Goal: Task Accomplishment & Management: Manage account settings

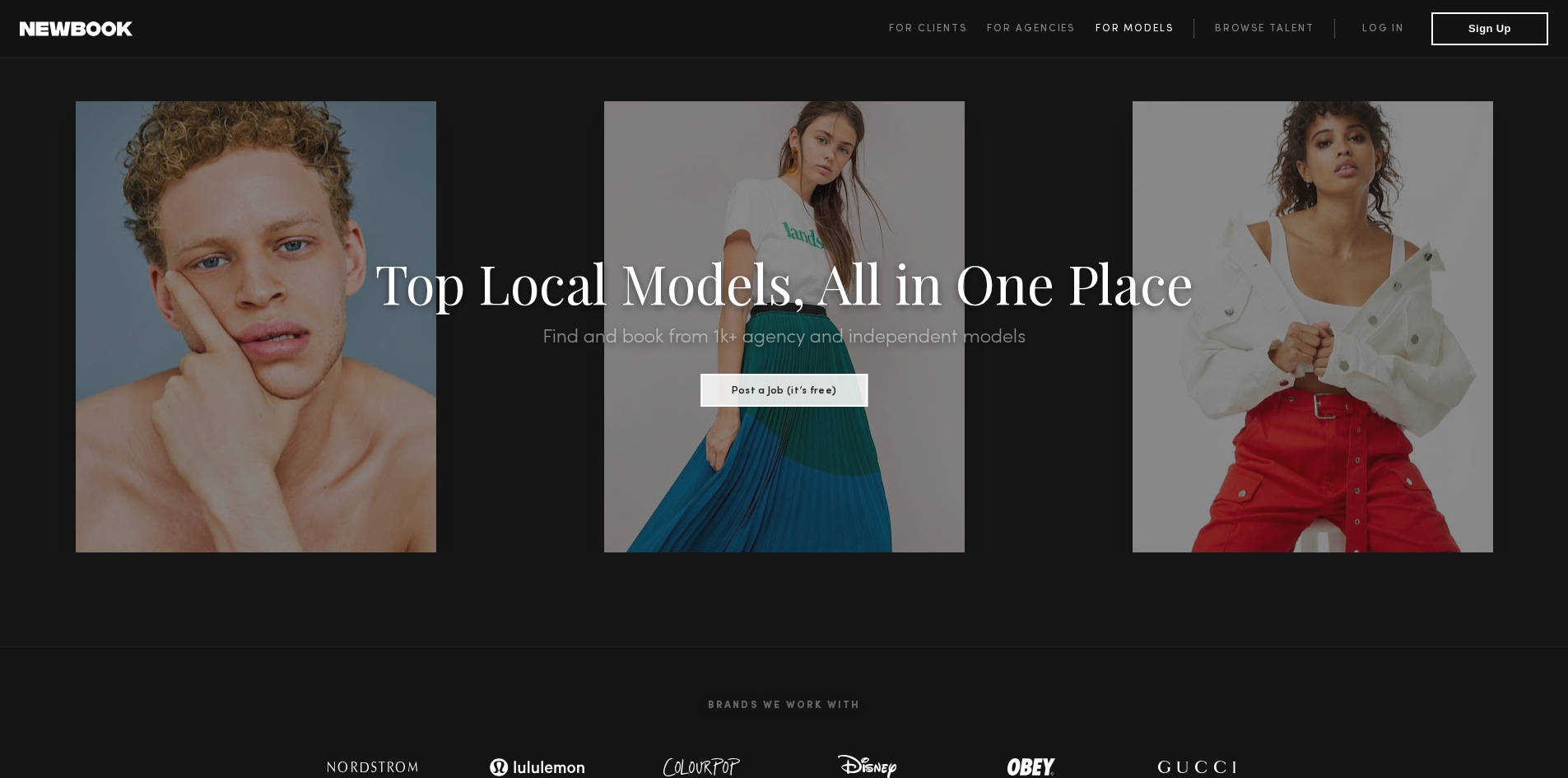
click at [1134, 23] on span "For Models" at bounding box center [1134, 28] width 78 height 10
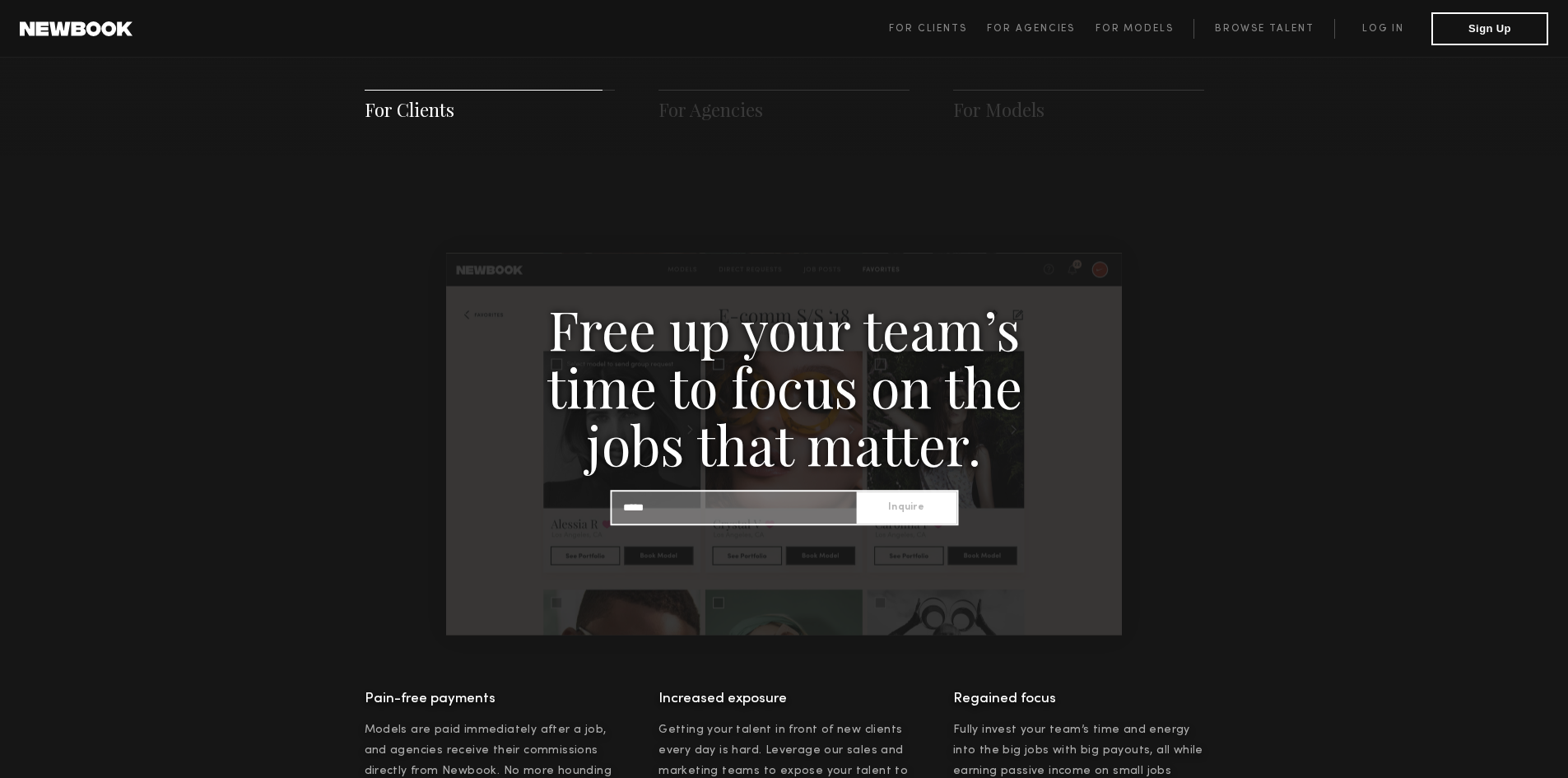
scroll to position [1546, 0]
click at [1386, 24] on link "Log in" at bounding box center [1383, 29] width 97 height 20
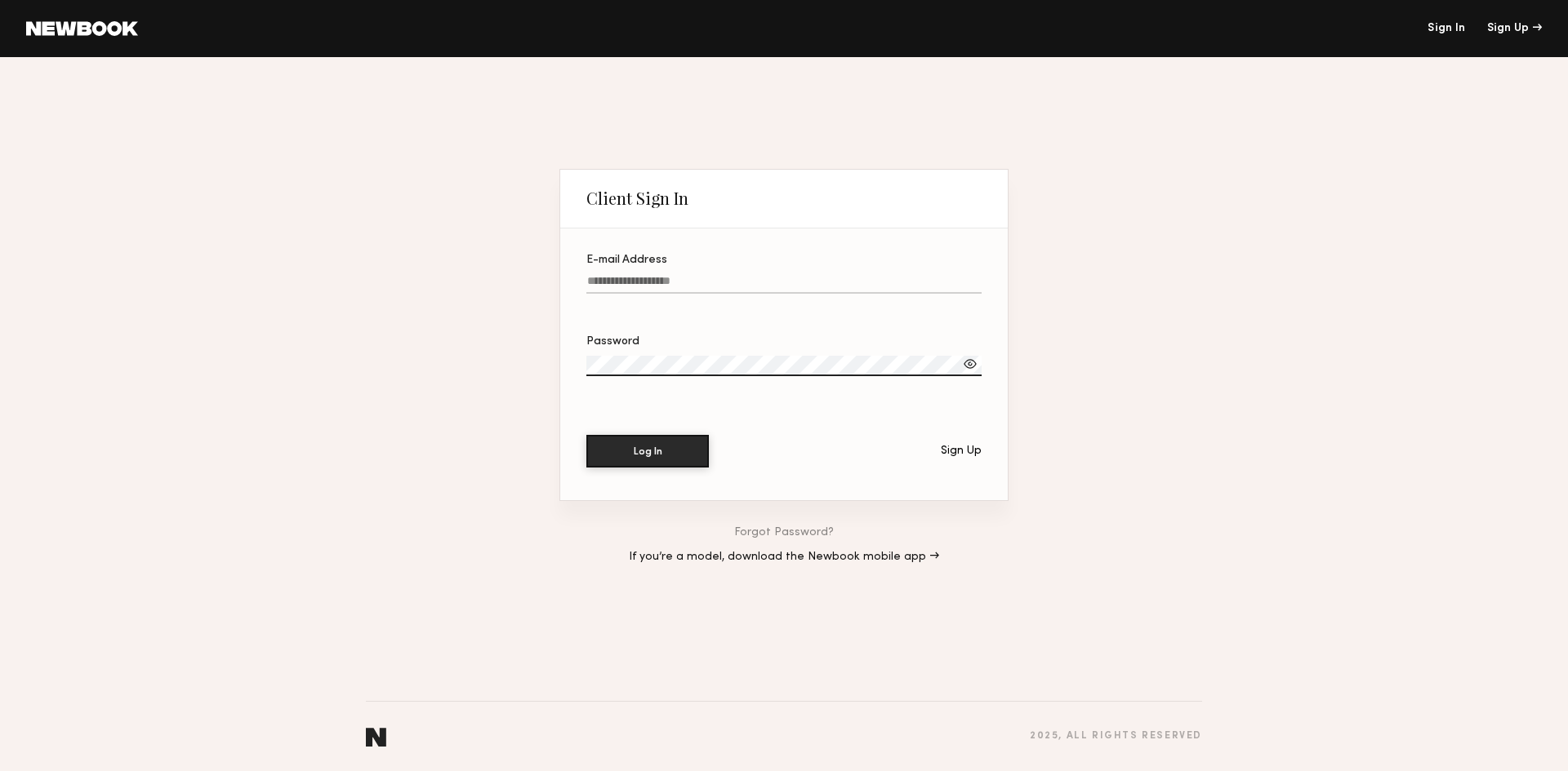
click at [706, 284] on input "E-mail Address" at bounding box center [784, 284] width 396 height 19
type input "**********"
click at [728, 345] on div "Password" at bounding box center [784, 342] width 396 height 12
click at [968, 352] on label "Password" at bounding box center [784, 365] width 396 height 57
click at [967, 359] on div at bounding box center [970, 364] width 16 height 16
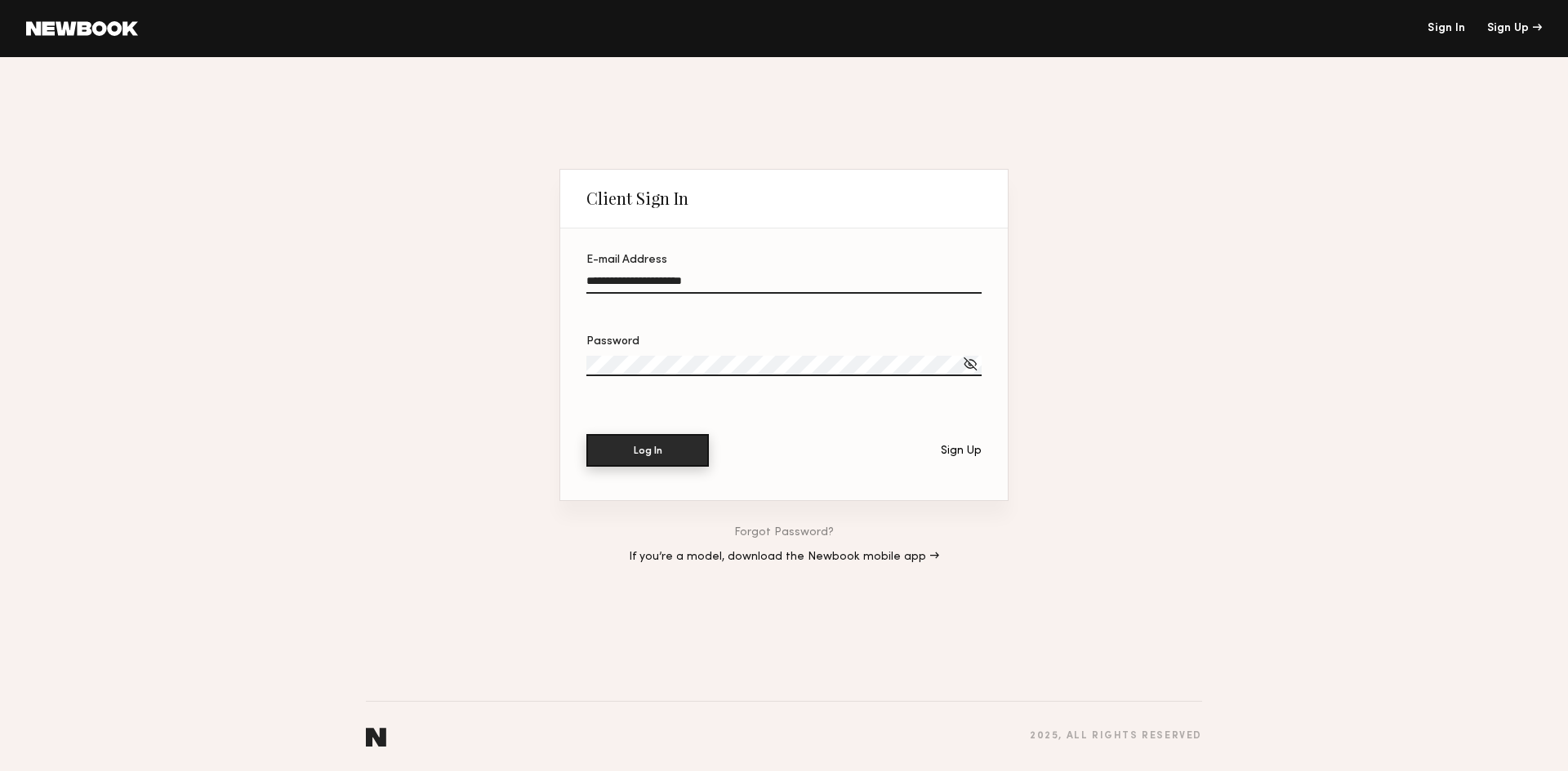
click at [621, 459] on button "Log In" at bounding box center [647, 450] width 123 height 32
click at [974, 362] on div at bounding box center [970, 364] width 16 height 16
click at [974, 361] on div at bounding box center [970, 364] width 16 height 16
click at [47, 24] on link at bounding box center [81, 29] width 112 height 14
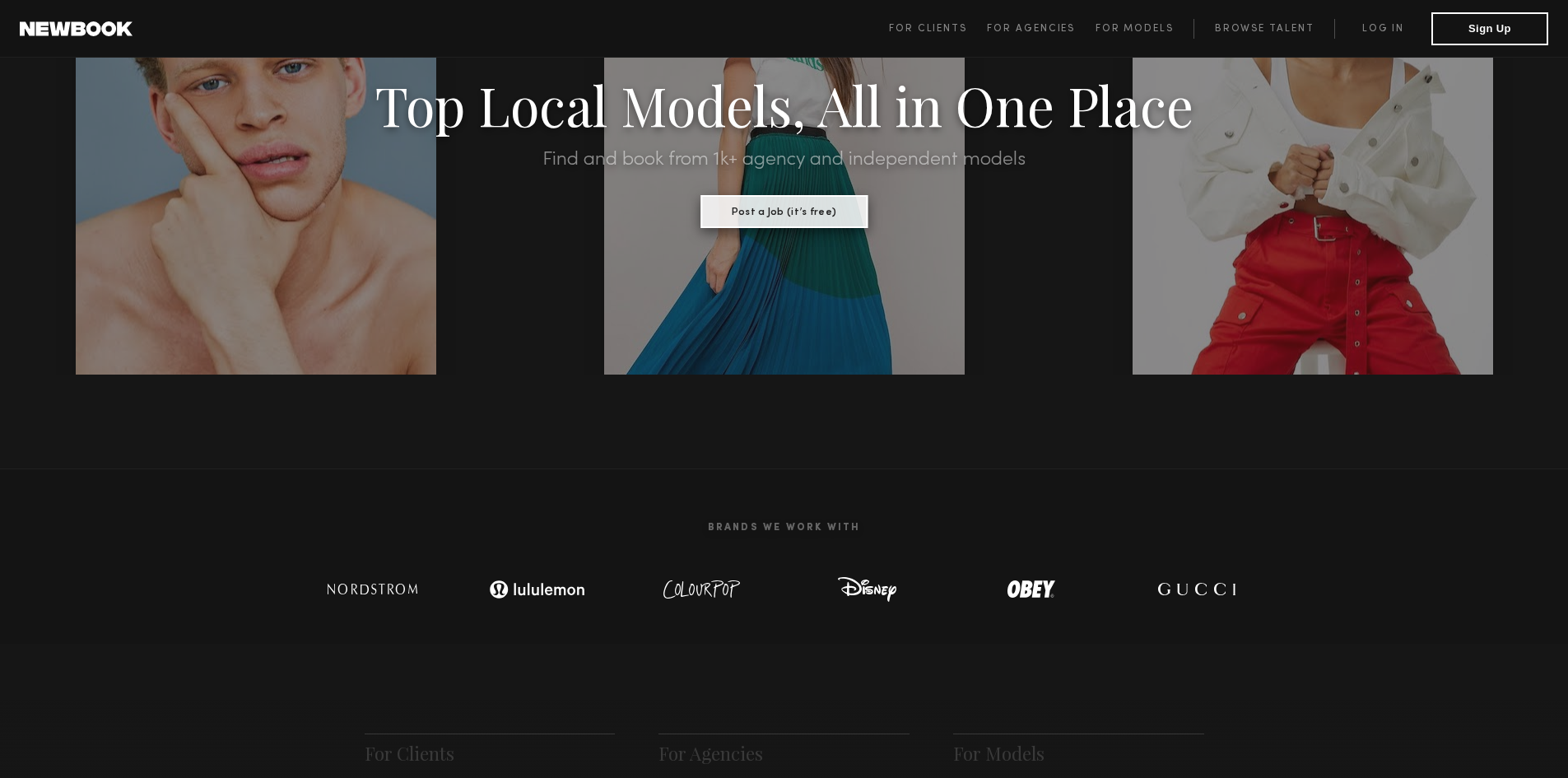
scroll to position [82, 0]
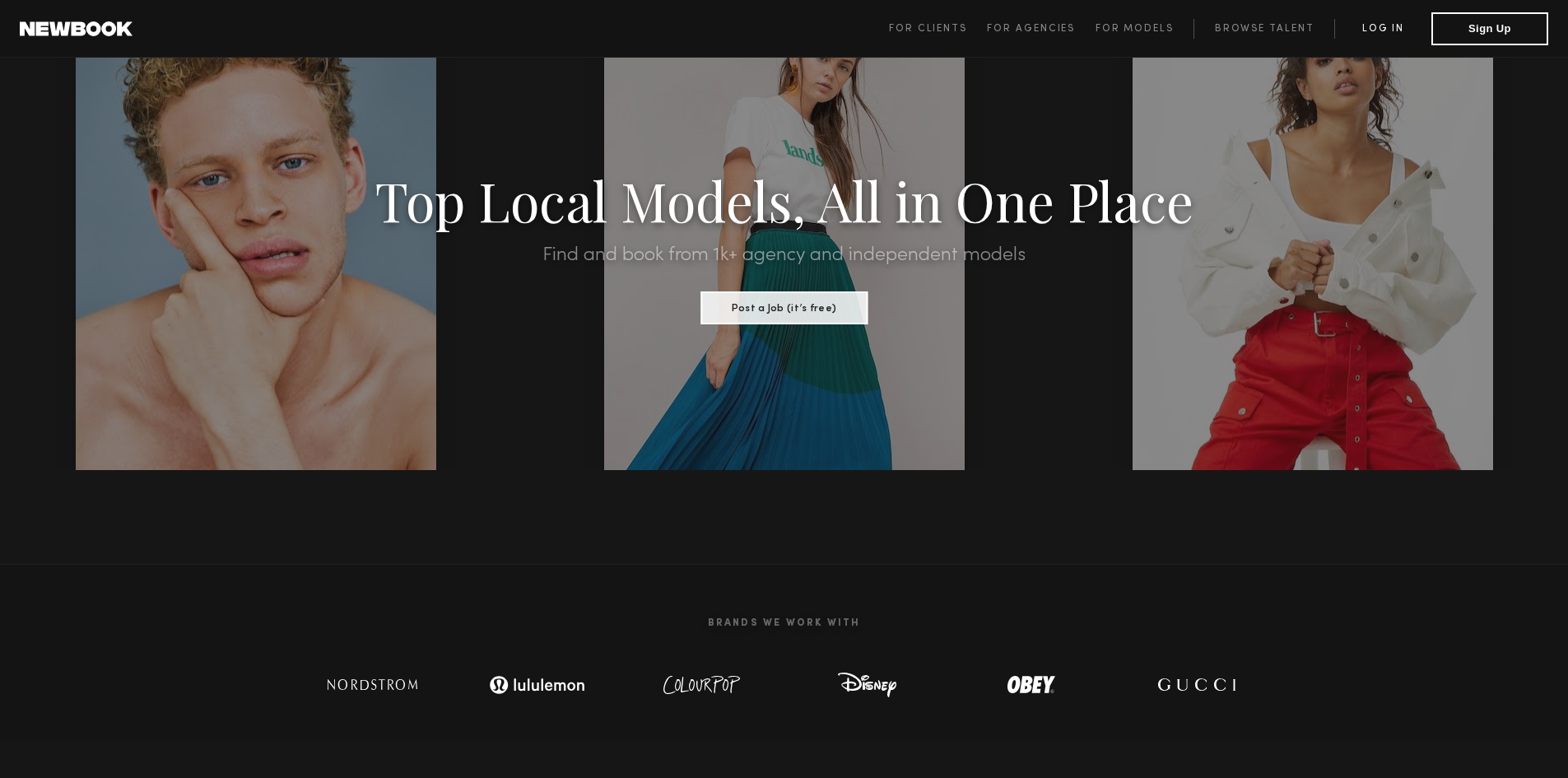
click at [1393, 31] on link "Log in" at bounding box center [1383, 29] width 97 height 20
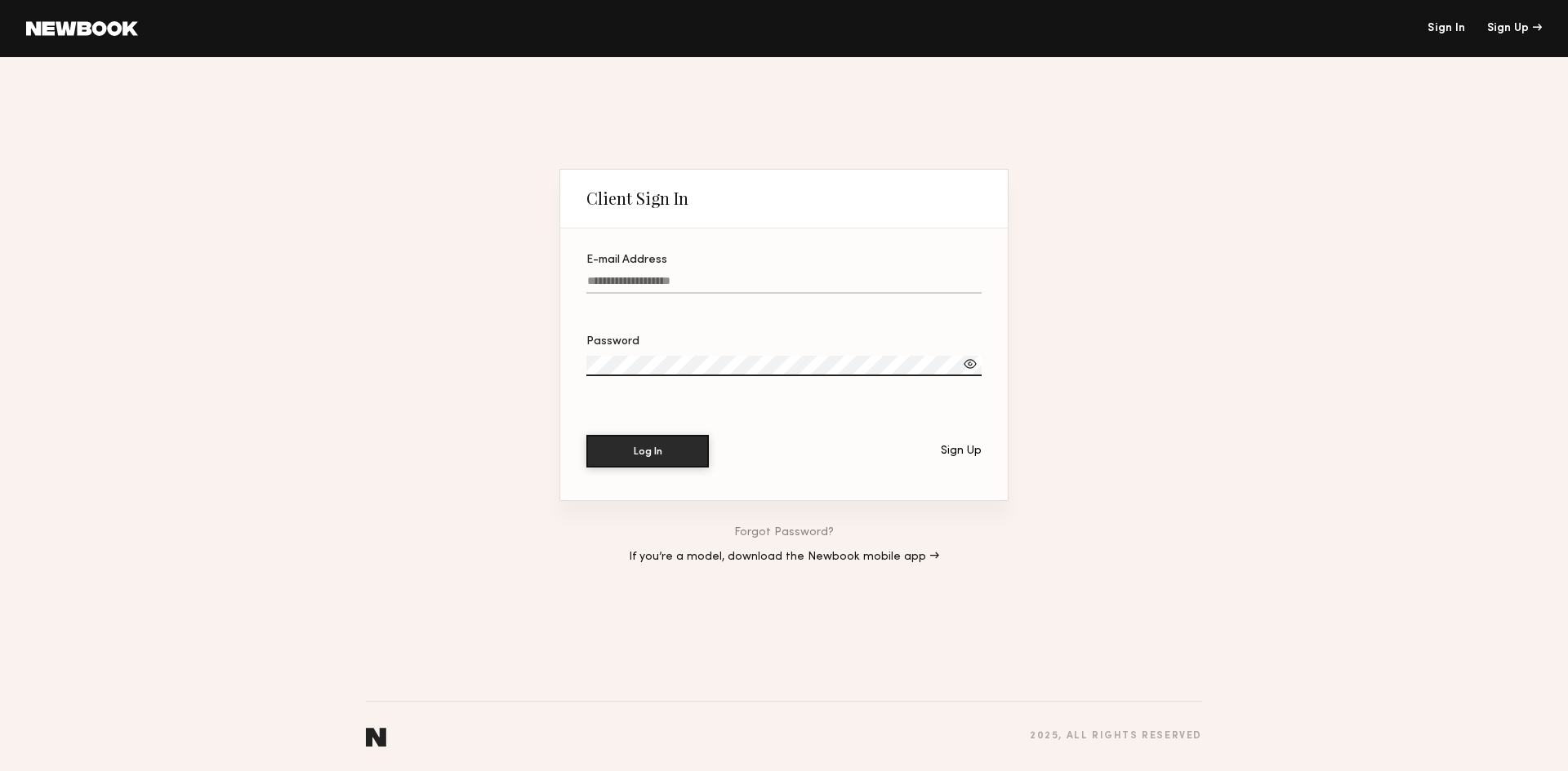
click at [627, 337] on div "Password" at bounding box center [784, 342] width 396 height 12
click at [773, 529] on link "Forgot Password?" at bounding box center [783, 532] width 99 height 12
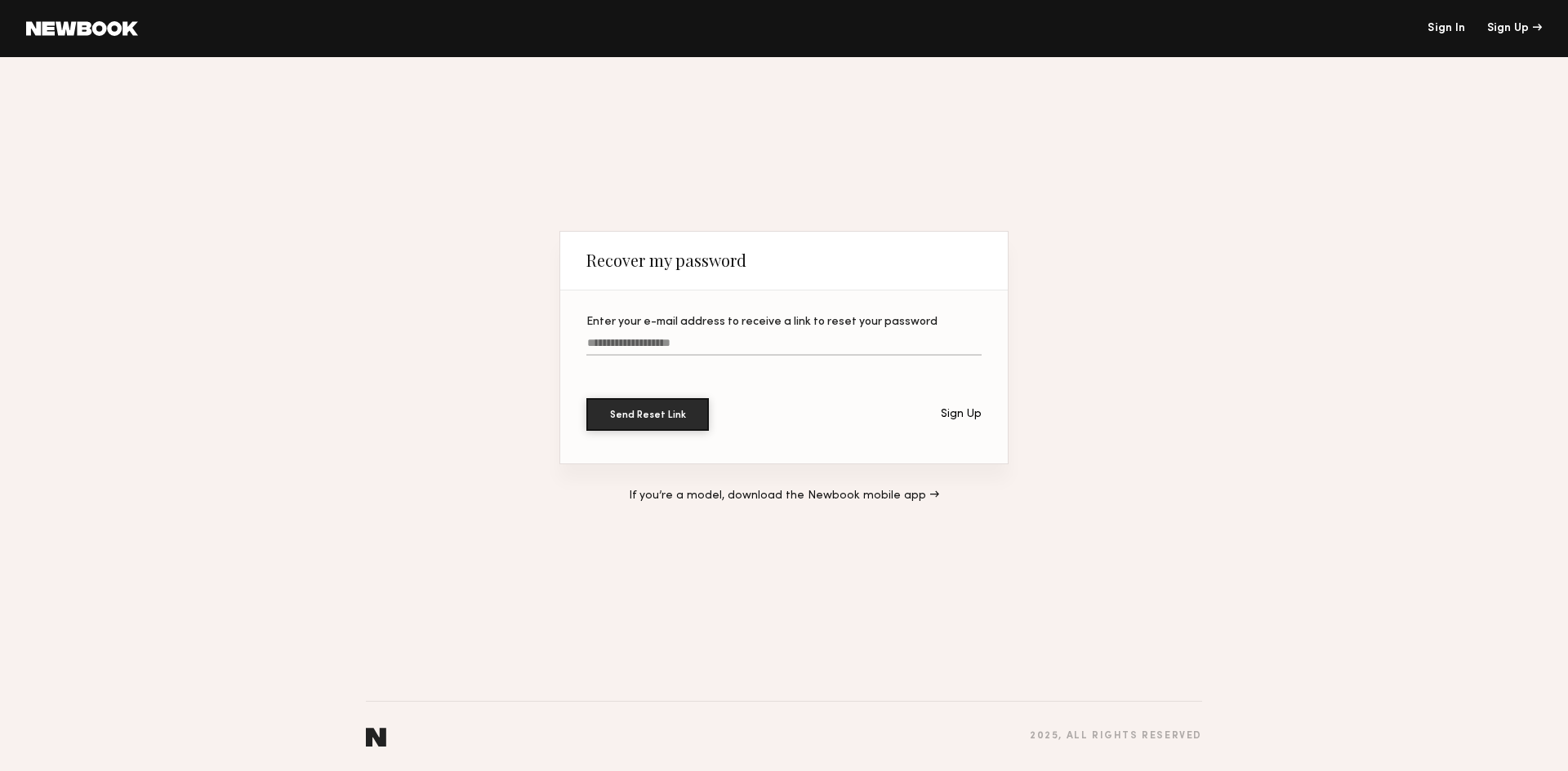
click at [706, 337] on input "Enter your e-mail address to receive a link to reset your password" at bounding box center [784, 346] width 396 height 19
type input "**********"
click at [658, 422] on button "Send Reset Link" at bounding box center [647, 413] width 123 height 32
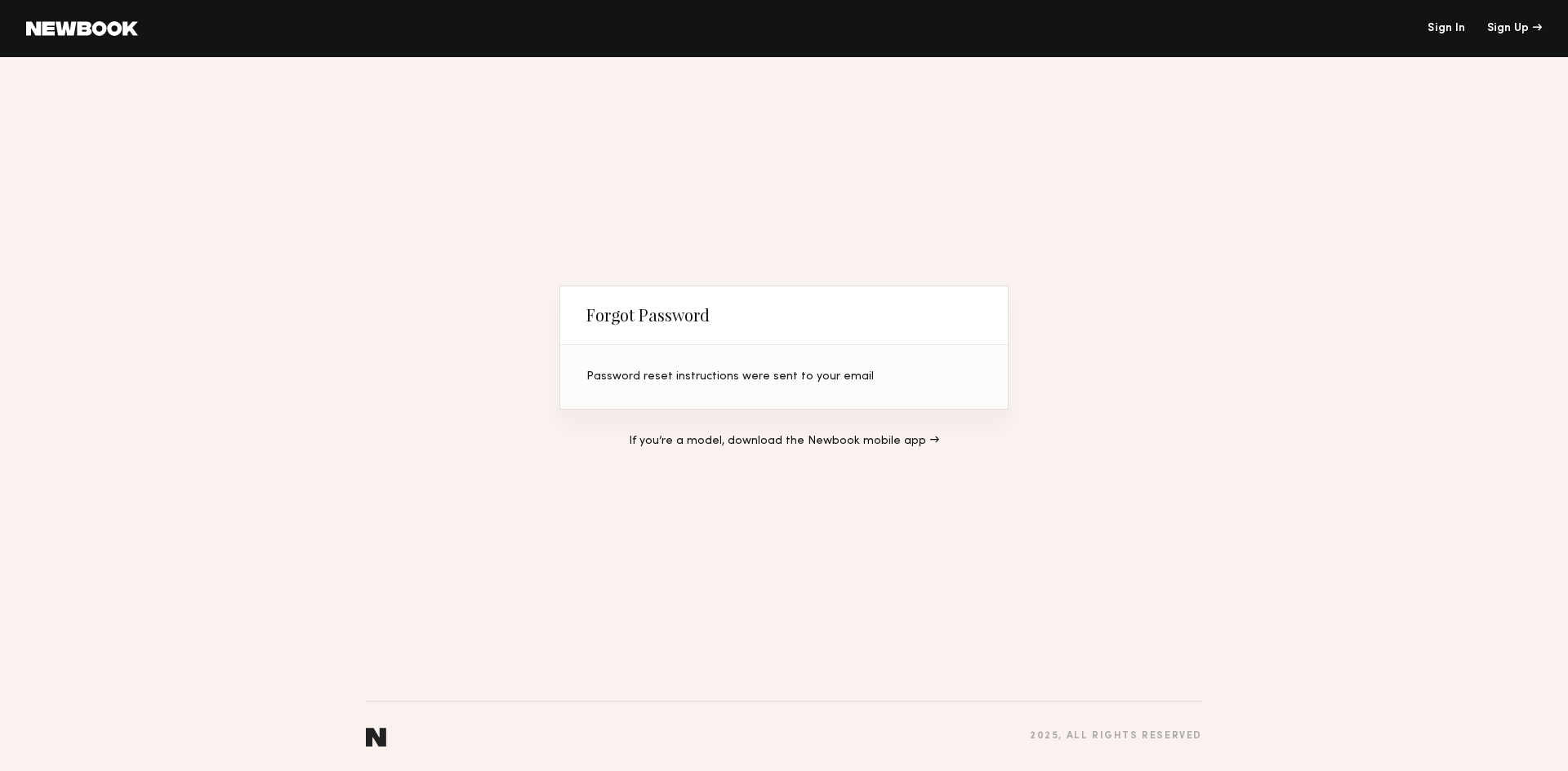
click at [1456, 28] on link "Sign In" at bounding box center [1446, 29] width 38 height 12
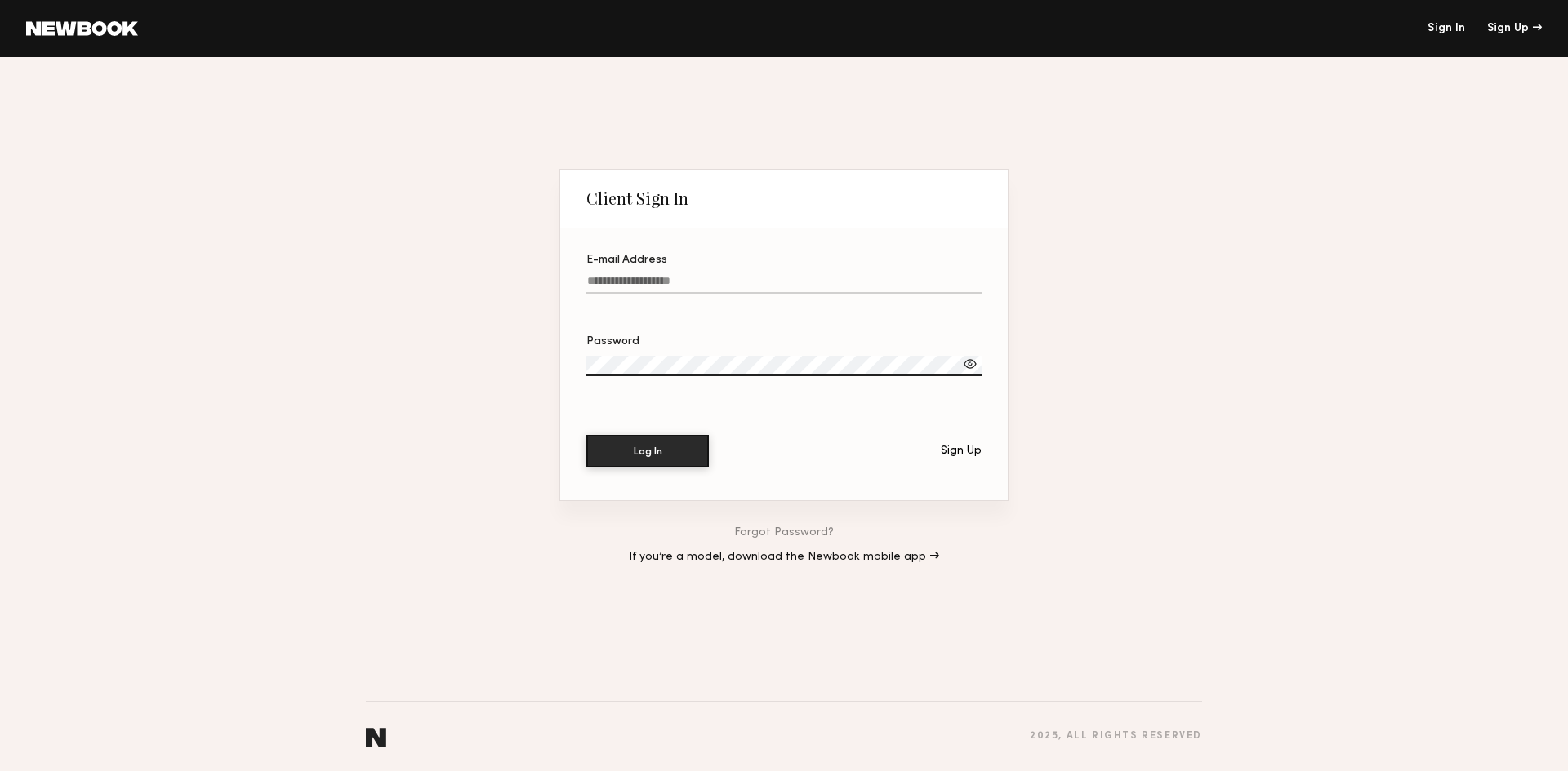
click at [673, 283] on input "E-mail Address" at bounding box center [784, 284] width 396 height 19
type input "**********"
click at [973, 366] on div at bounding box center [970, 364] width 16 height 16
click at [618, 452] on button "Log In" at bounding box center [647, 450] width 123 height 32
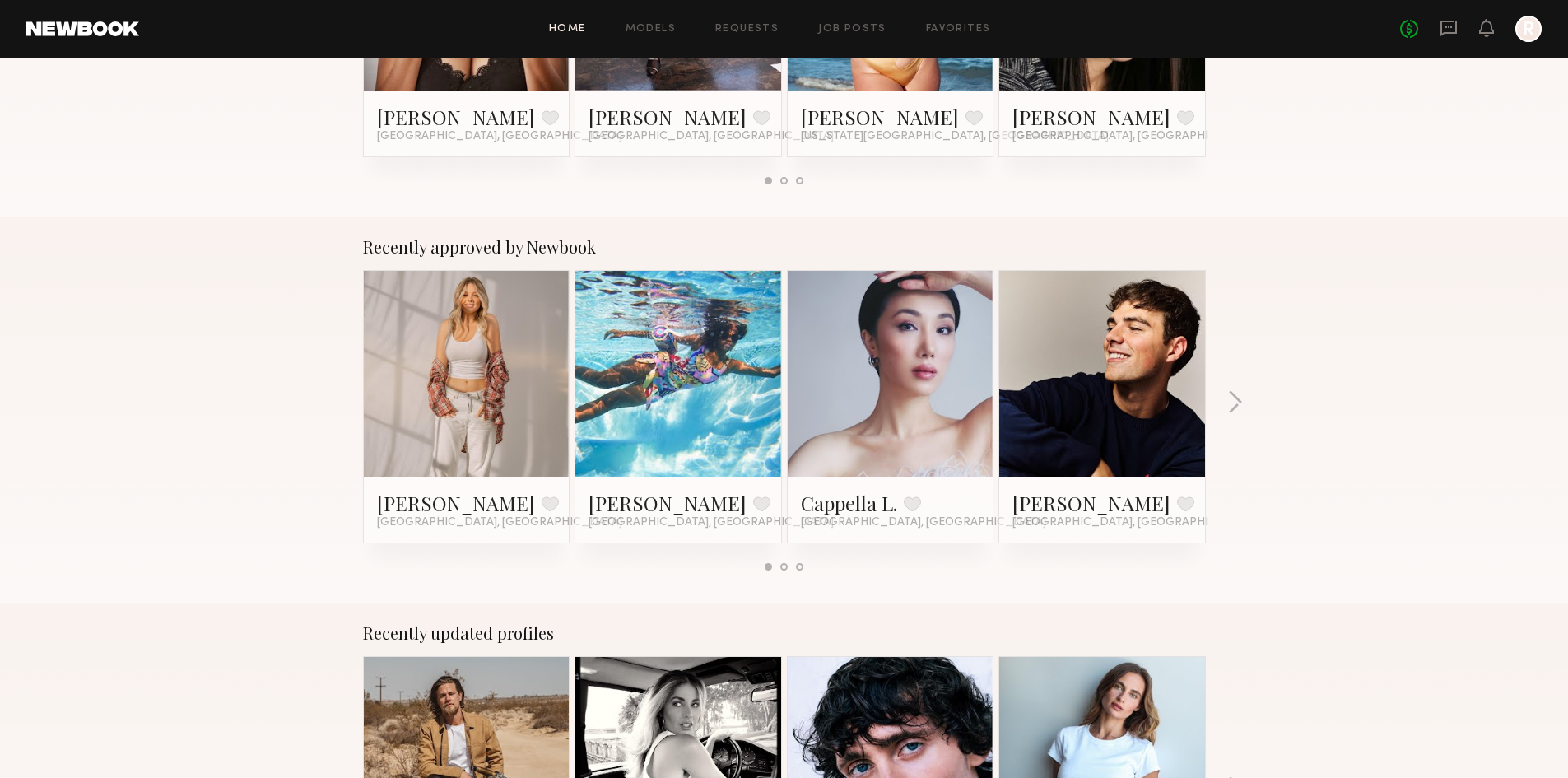
scroll to position [494, 0]
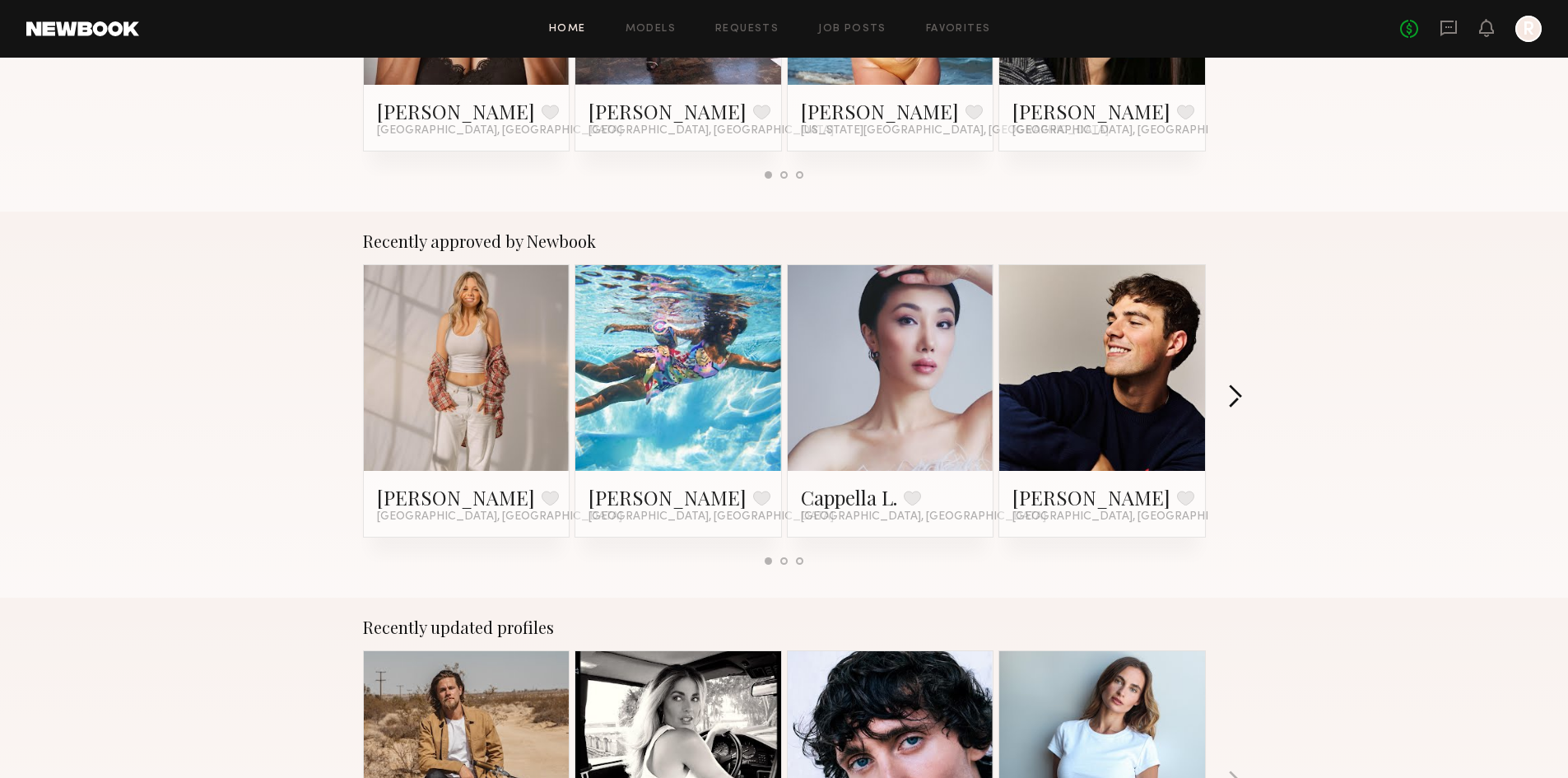
click at [1242, 400] on button "button" at bounding box center [1234, 398] width 15 height 27
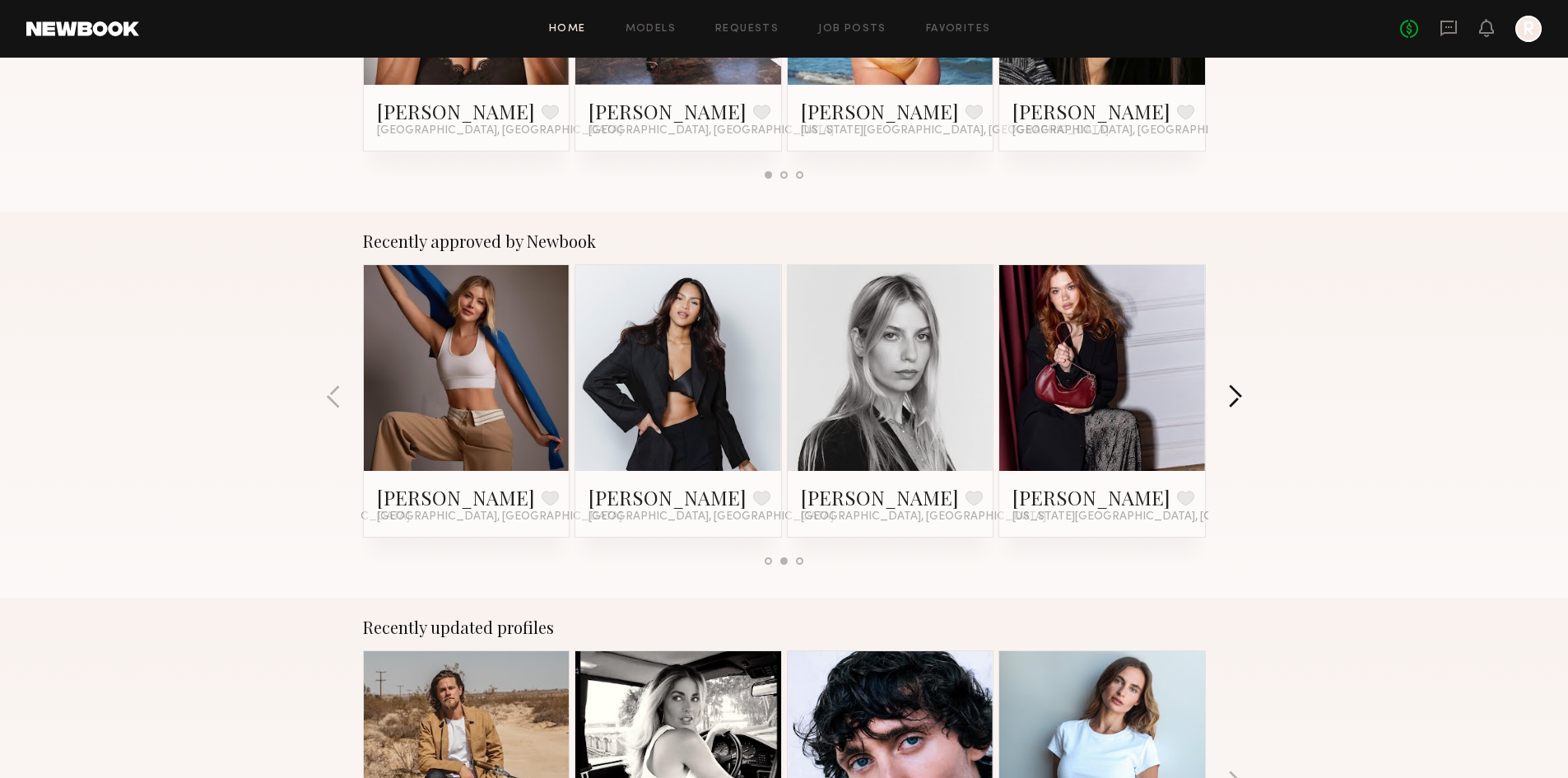
click at [1242, 400] on button "button" at bounding box center [1234, 398] width 15 height 27
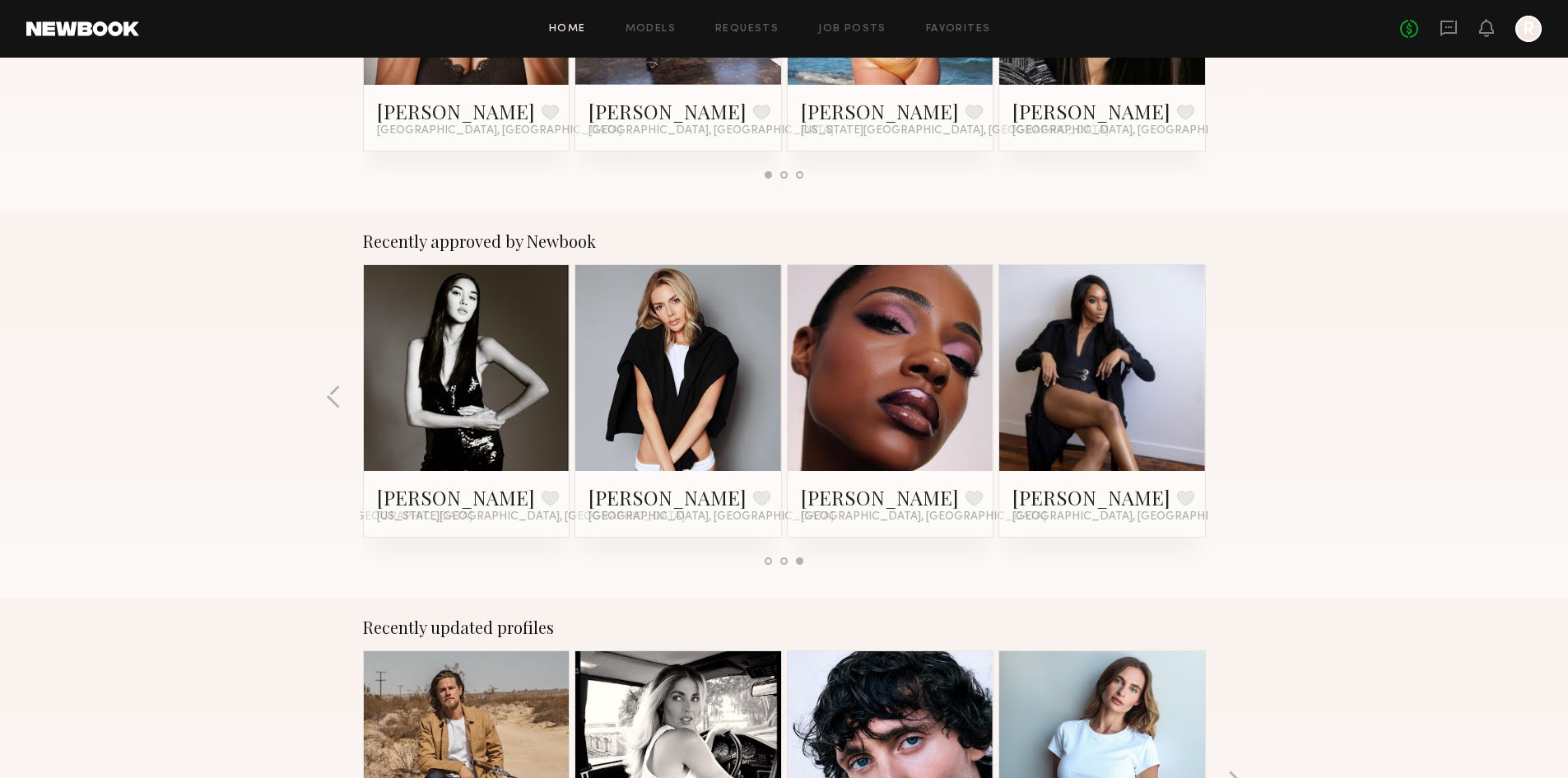
click at [1242, 400] on div "Recently approved by Newbook Veronika V. Favorite Los Angeles, CA Mia H. Favori…" at bounding box center [784, 404] width 1568 height 386
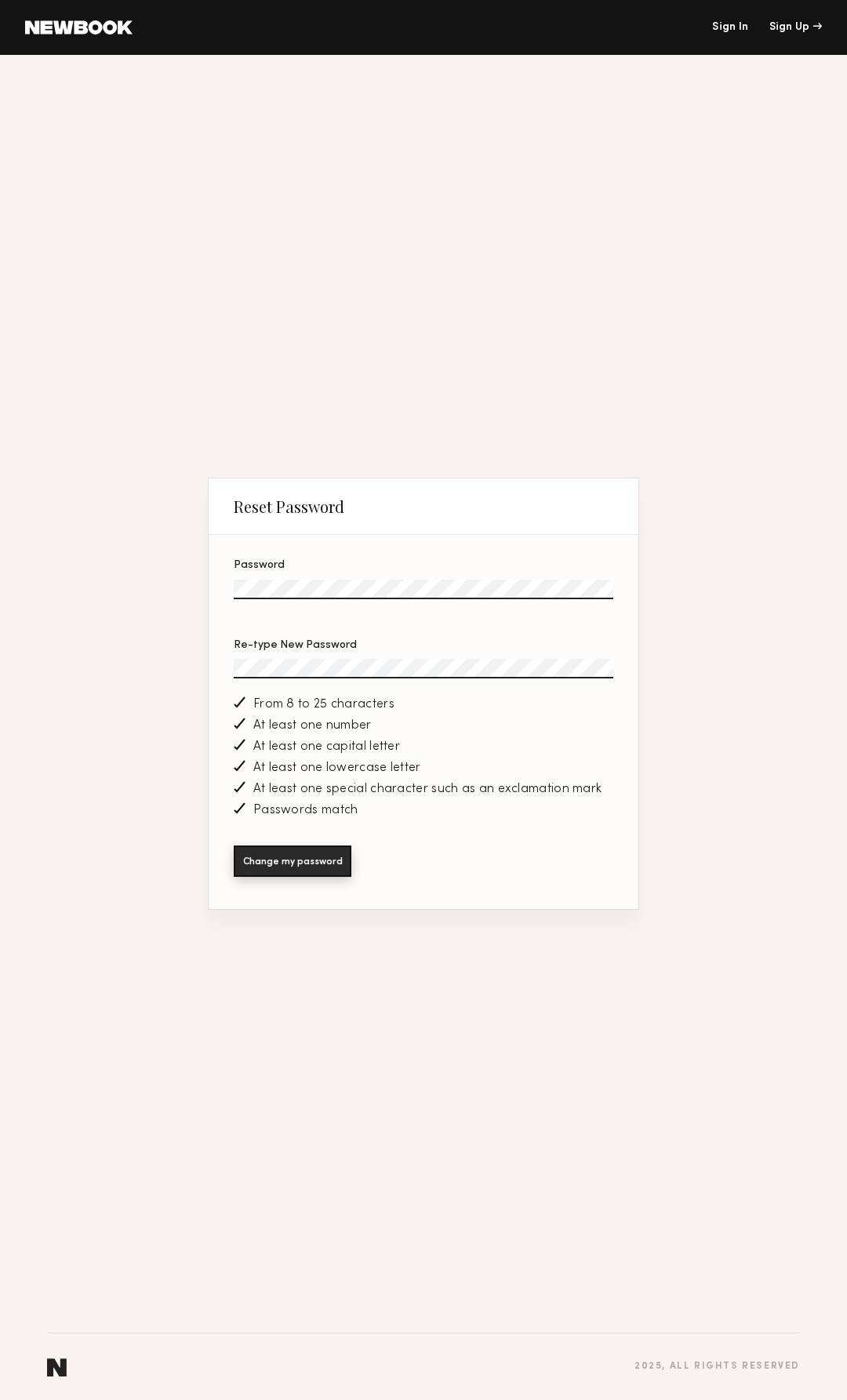
click at [273, 859] on button "Change my password" at bounding box center [292, 861] width 118 height 31
